Goal: Task Accomplishment & Management: Manage account settings

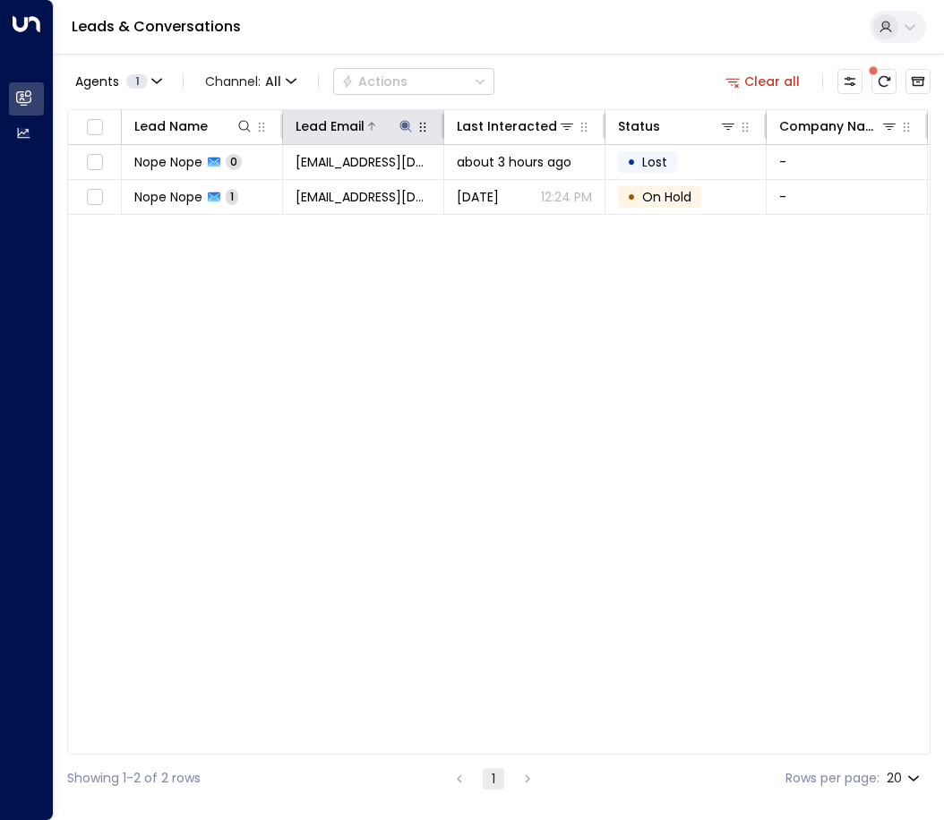
click at [407, 122] on icon at bounding box center [405, 126] width 14 height 14
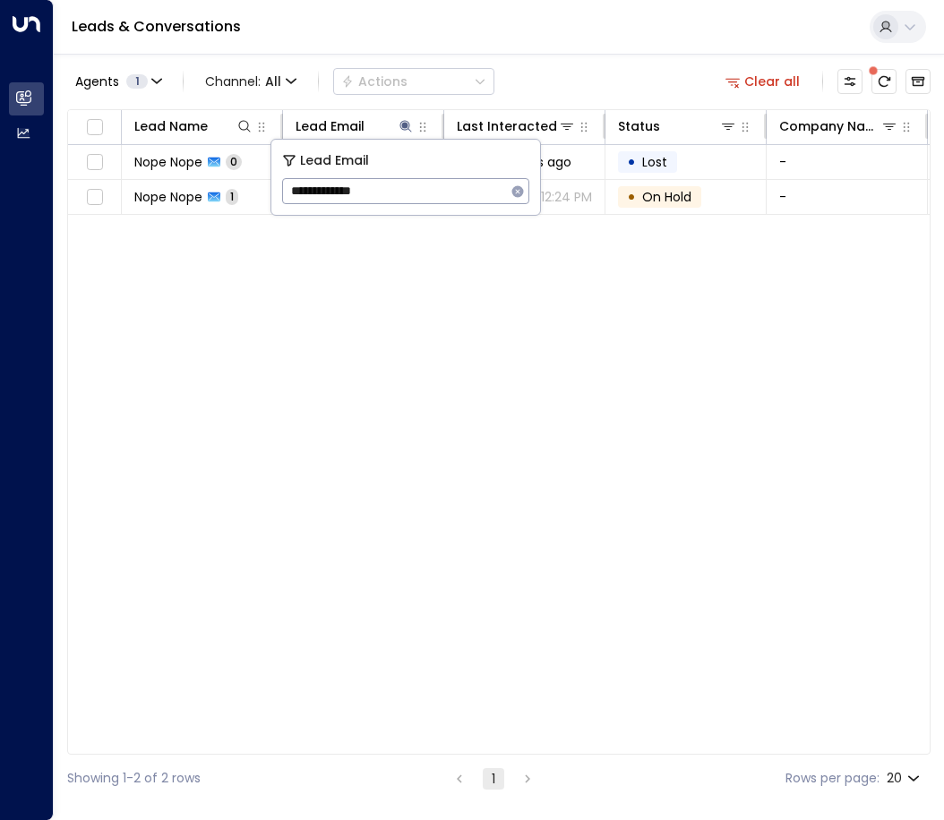
click at [517, 191] on icon "button" at bounding box center [517, 191] width 14 height 14
click at [392, 186] on input "text" at bounding box center [405, 191] width 247 height 33
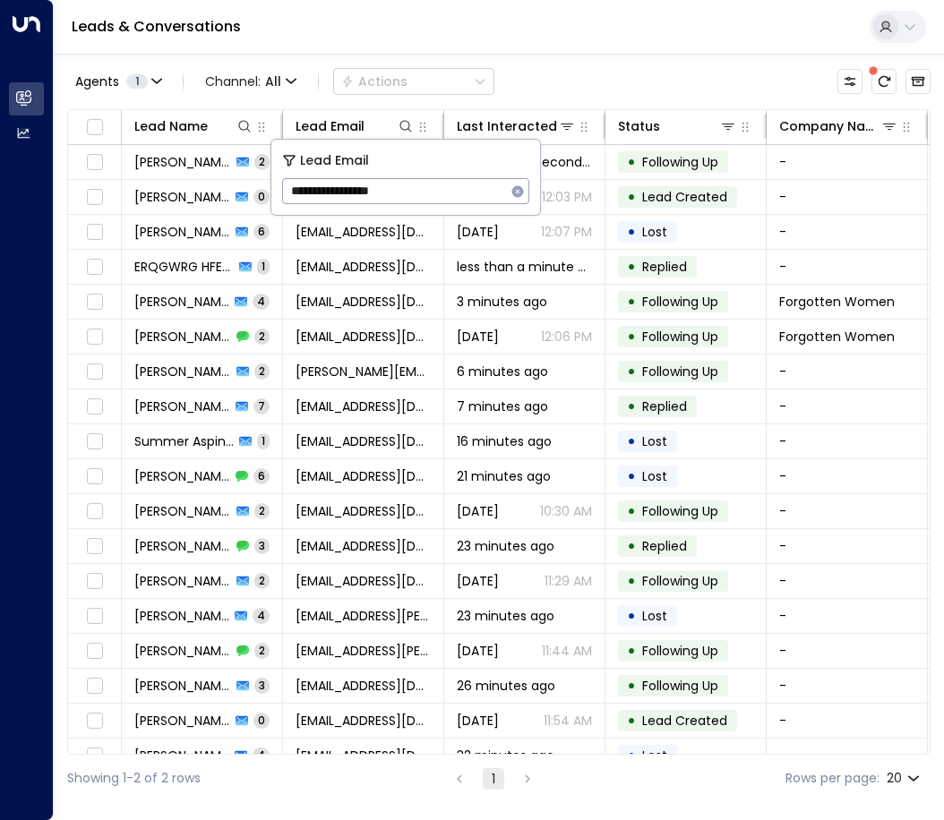
type input "**********"
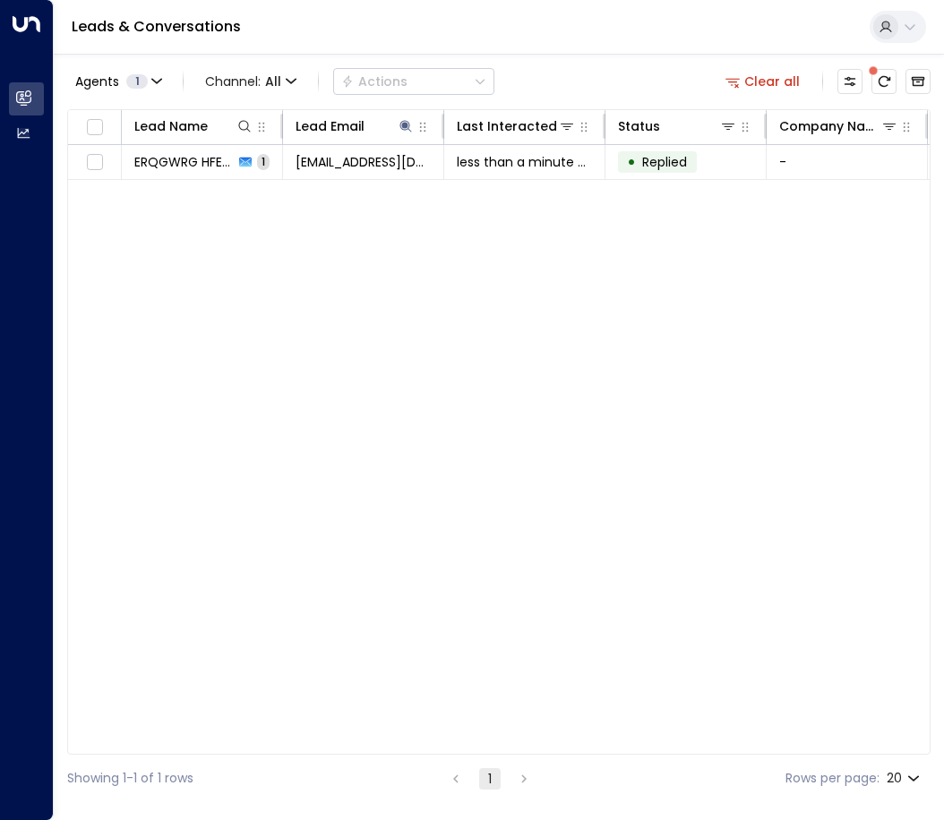
click at [570, 72] on div "Agents 1 Channel: All Actions Clear all" at bounding box center [498, 82] width 863 height 38
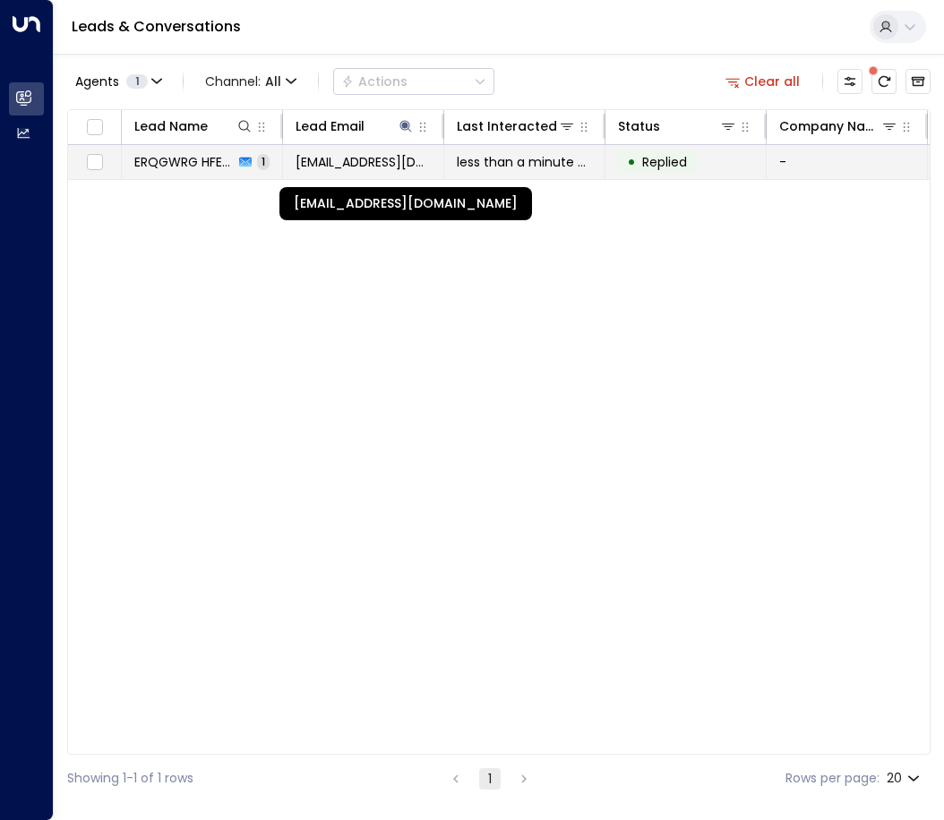
click at [338, 166] on span "[EMAIL_ADDRESS][DOMAIN_NAME]" at bounding box center [362, 162] width 135 height 18
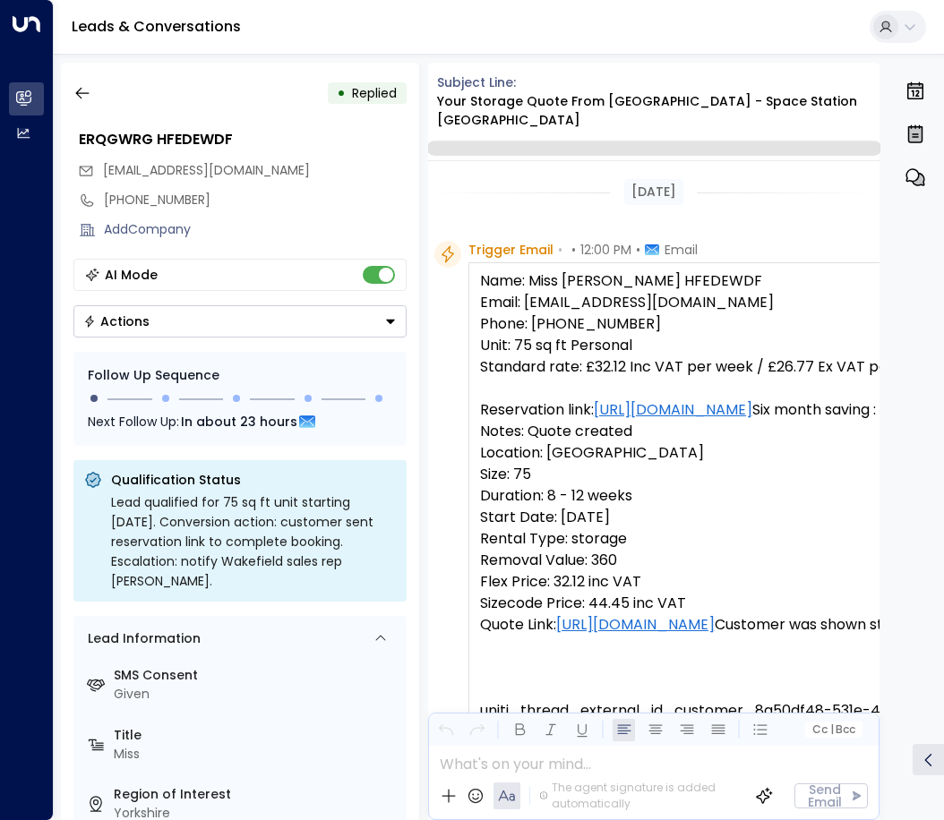
scroll to position [701, 0]
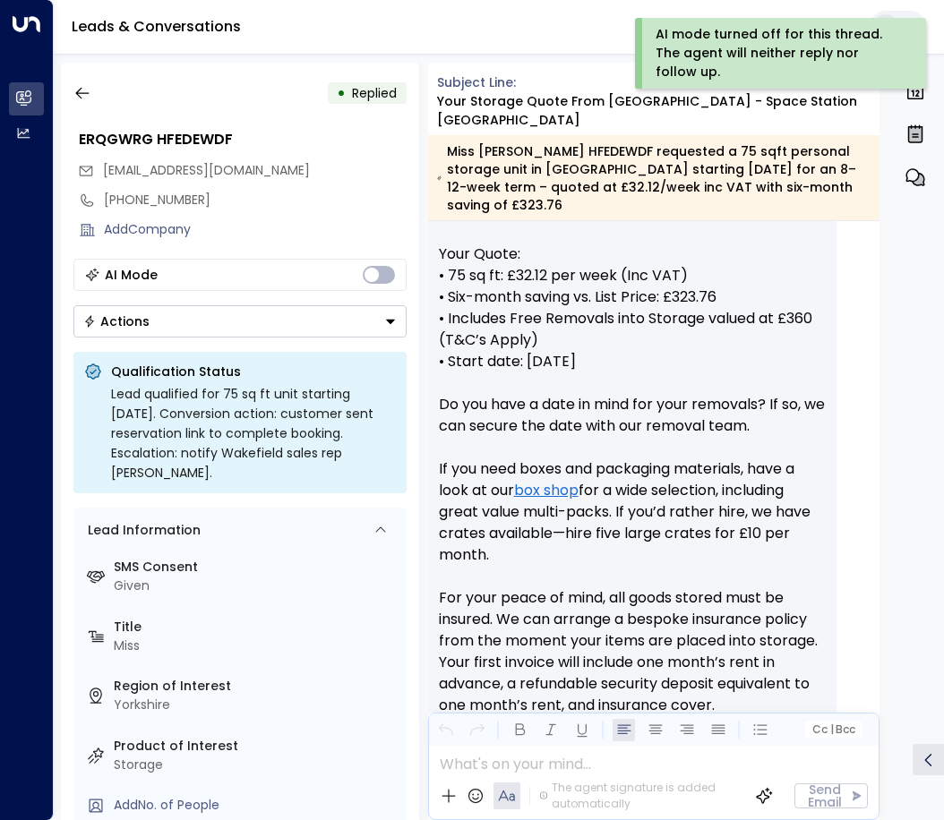
click at [379, 323] on button "Actions" at bounding box center [239, 321] width 333 height 32
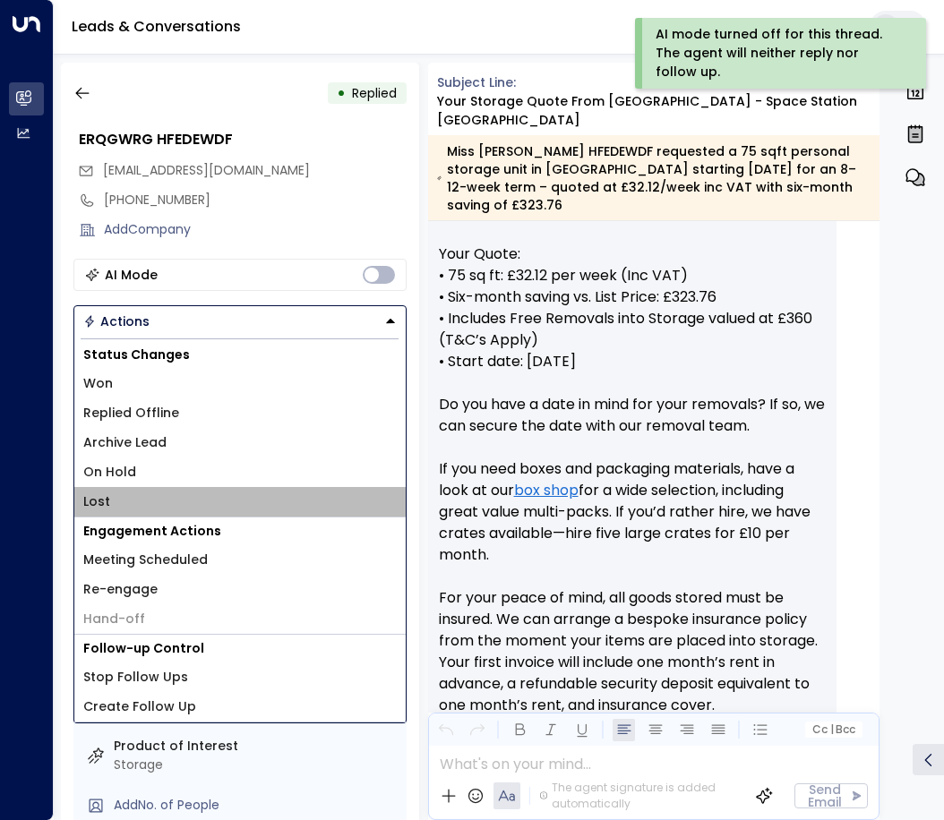
click at [135, 495] on li "Lost" at bounding box center [239, 502] width 331 height 30
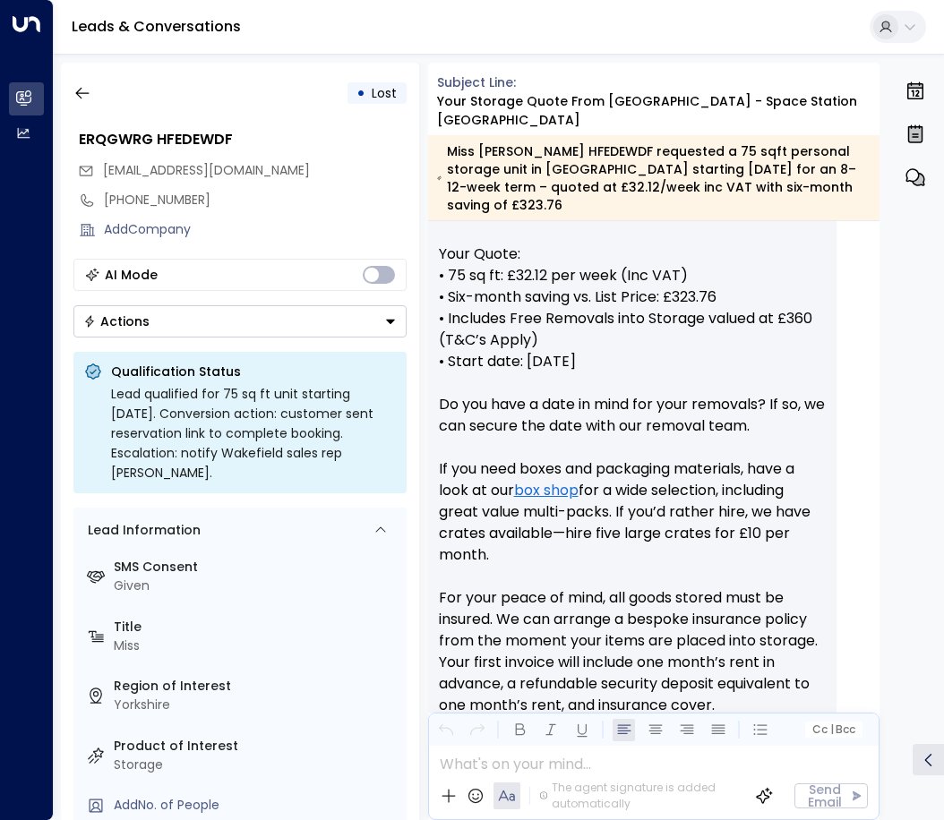
click at [286, 187] on div "[PHONE_NUMBER]" at bounding box center [240, 200] width 334 height 30
click at [312, 184] on div "[EMAIL_ADDRESS][DOMAIN_NAME]" at bounding box center [242, 171] width 329 height 30
